Goal: Check status: Check status

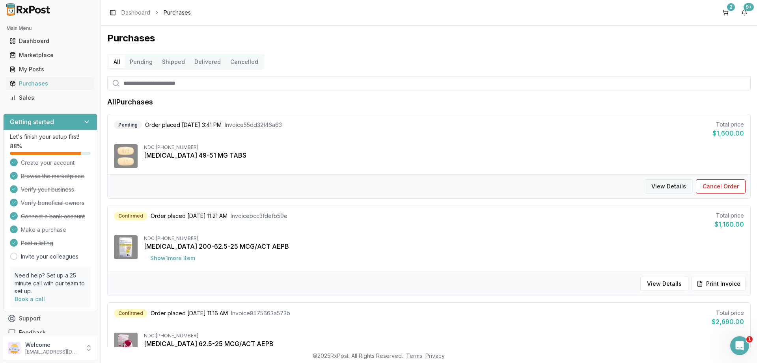
click at [655, 185] on button "View Details" at bounding box center [669, 186] width 48 height 14
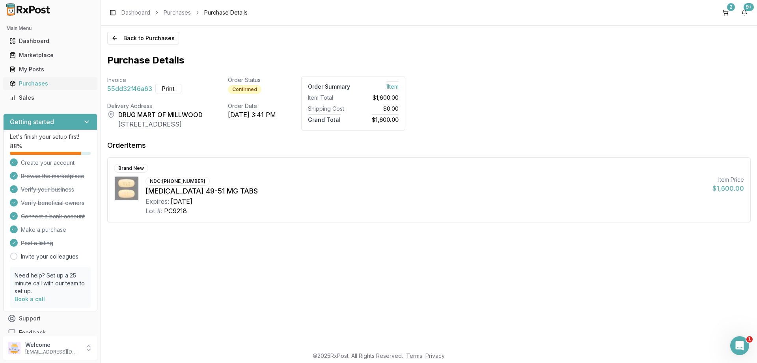
click at [30, 82] on div "Purchases" at bounding box center [50, 84] width 82 height 8
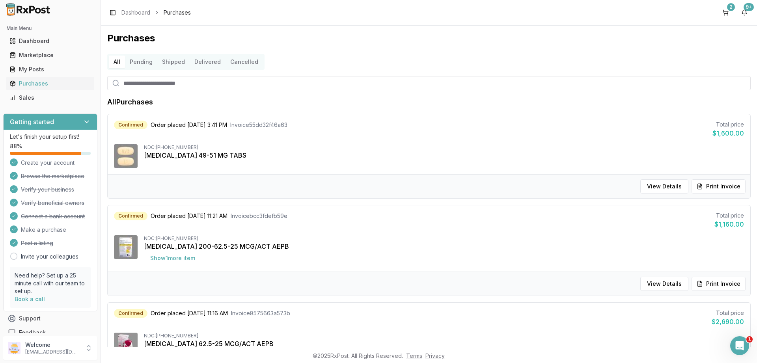
click at [135, 65] on button "Pending" at bounding box center [141, 62] width 32 height 13
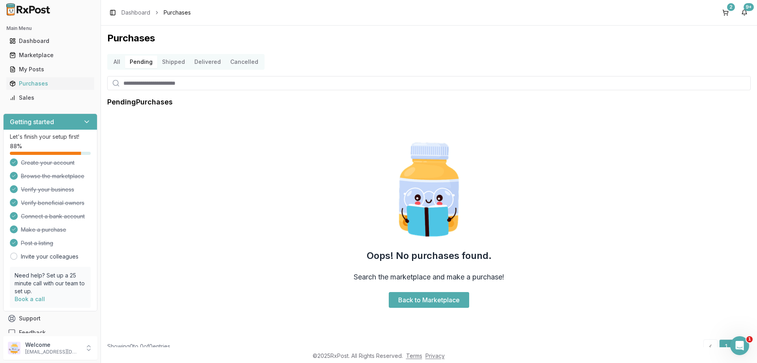
click at [168, 63] on button "Shipped" at bounding box center [173, 62] width 32 height 13
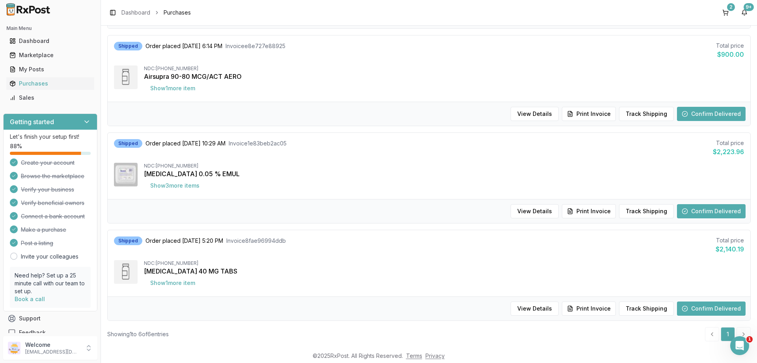
scroll to position [378, 0]
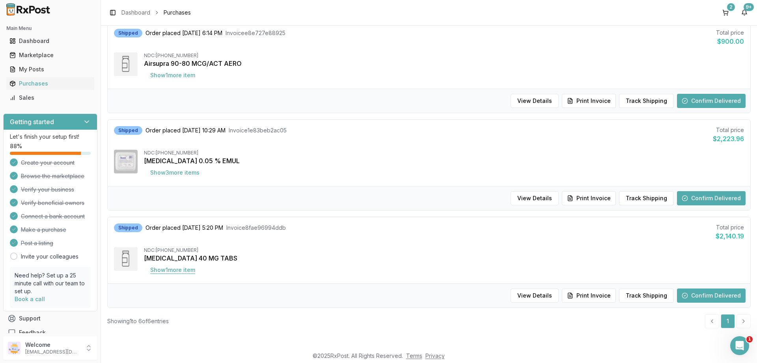
click at [181, 270] on button "Show 1 more item" at bounding box center [173, 270] width 58 height 14
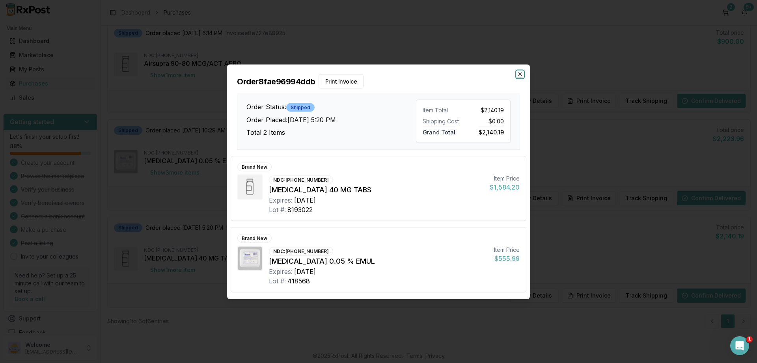
click at [520, 76] on icon "button" at bounding box center [520, 74] width 6 height 6
